Goal: Task Accomplishment & Management: Use online tool/utility

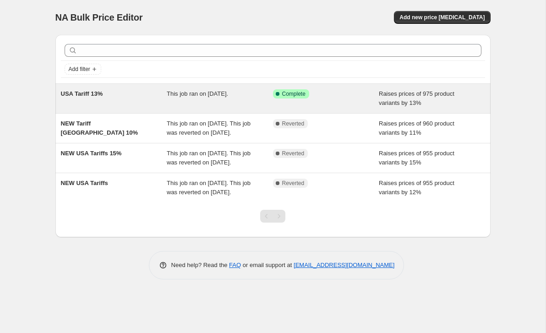
click at [431, 105] on div "Raises prices of 975 product variants by 13%" at bounding box center [432, 98] width 106 height 18
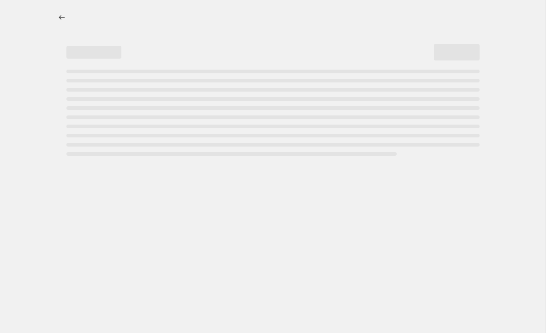
select select "percentage"
select select "no_change"
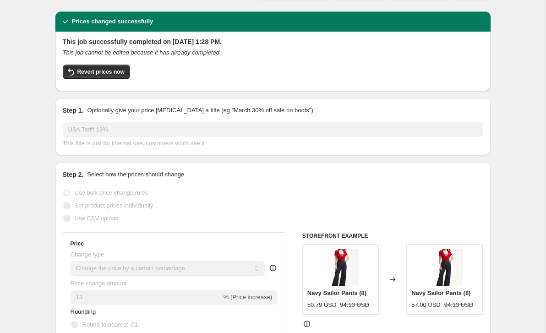
scroll to position [28, 0]
